Goal: Transaction & Acquisition: Purchase product/service

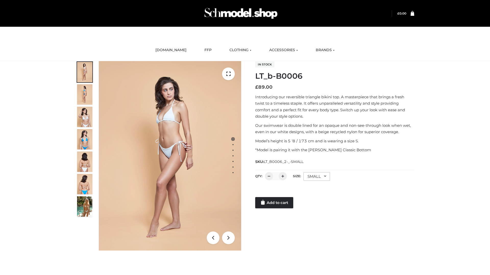
click at [274, 203] on link "Add to cart" at bounding box center [274, 202] width 38 height 11
